Goal: Check status

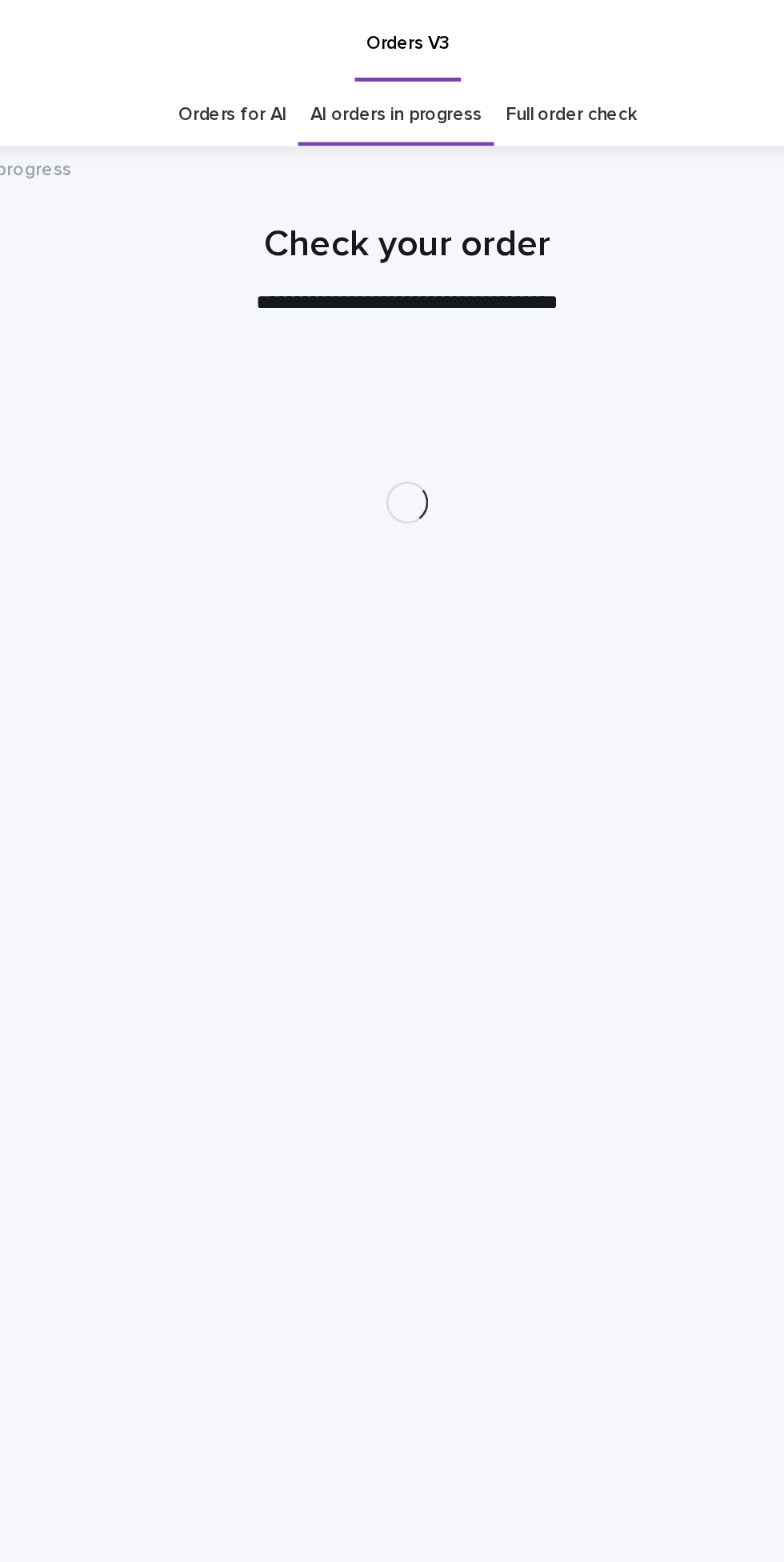
scroll to position [50, 0]
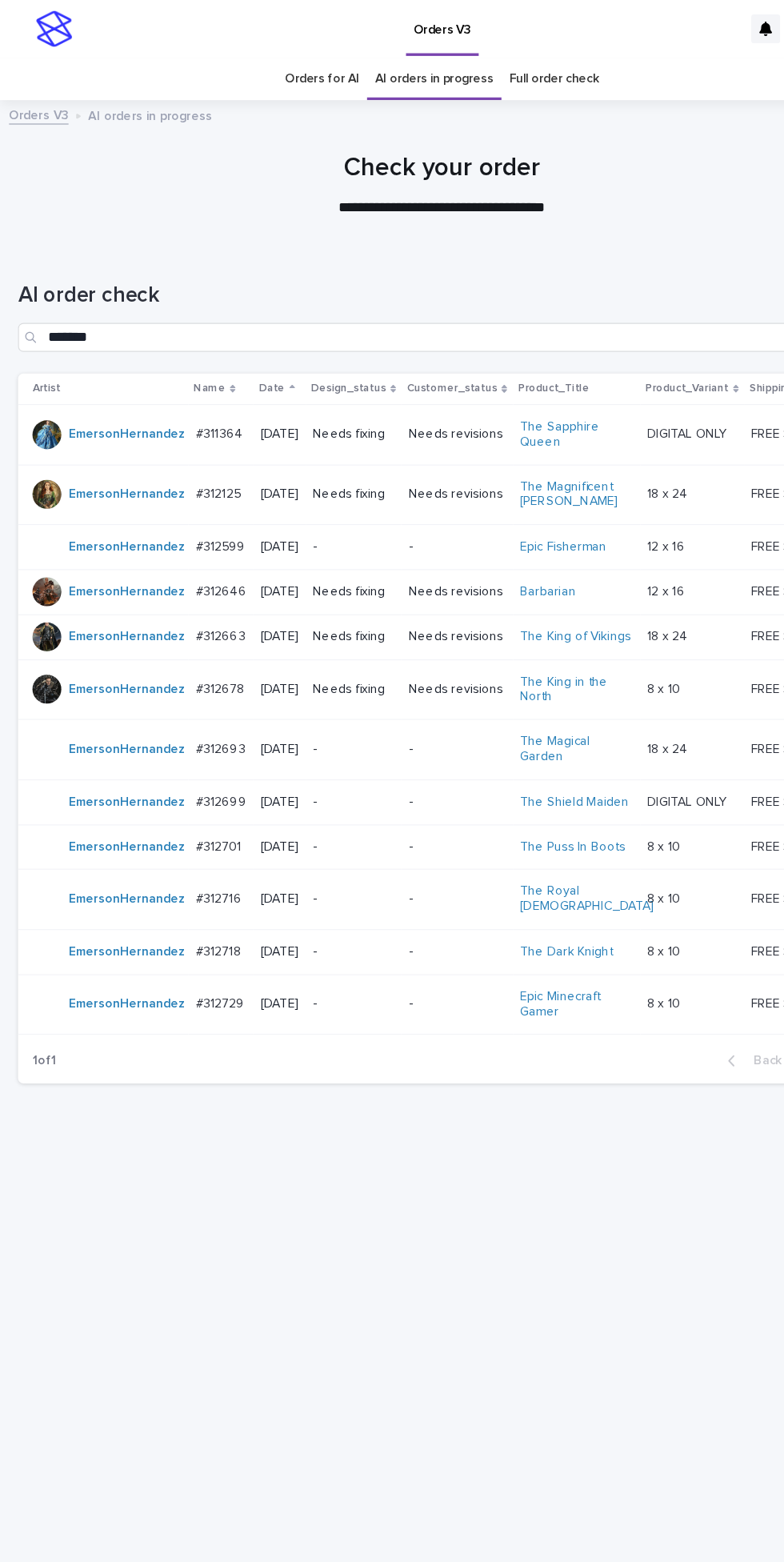
click at [343, 479] on p "-" at bounding box center [313, 486] width 72 height 14
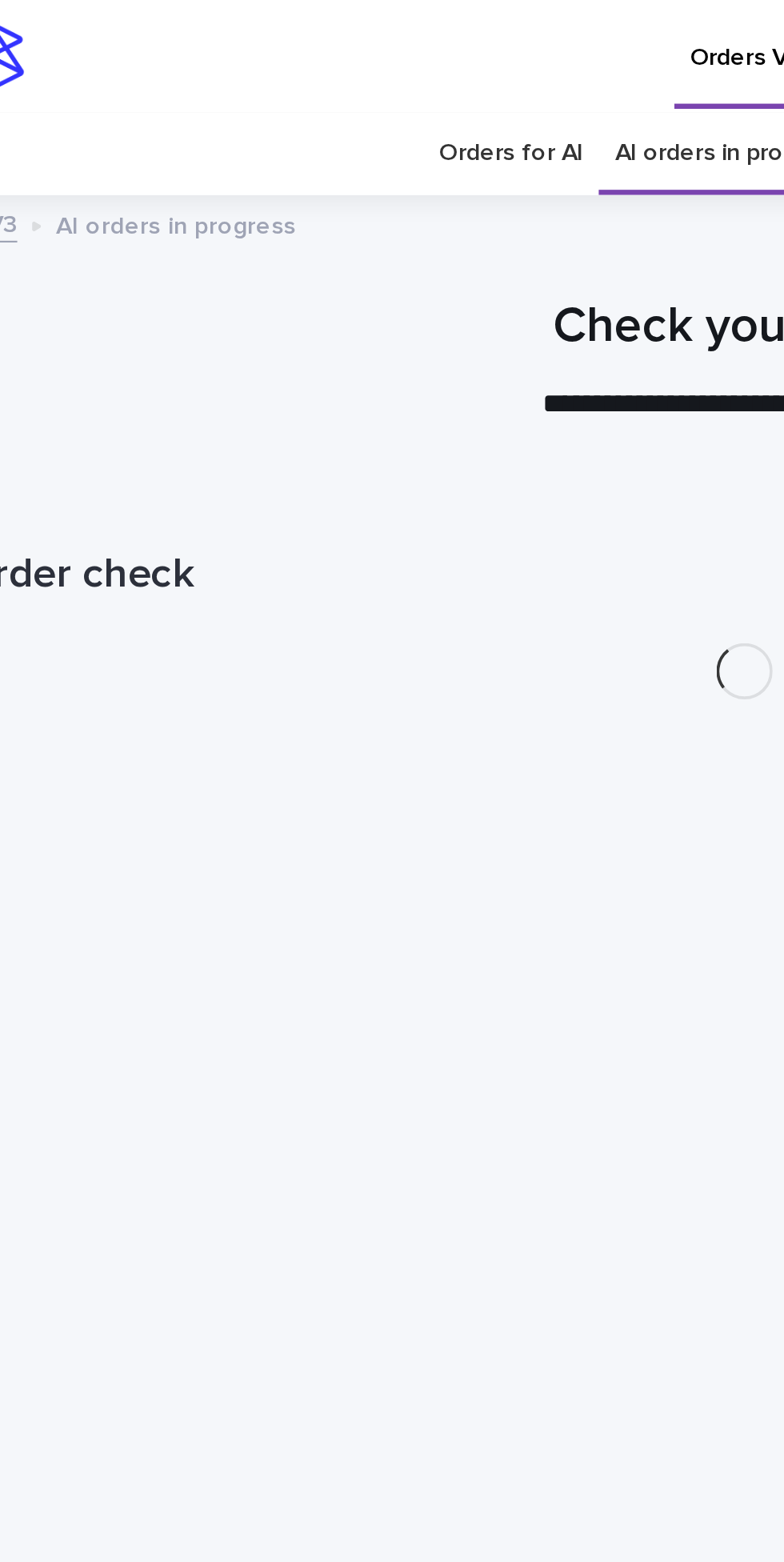
scroll to position [50, 0]
